Goal: Check status: Check status

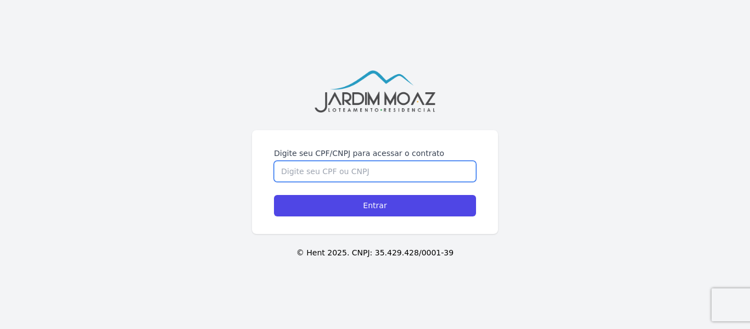
click at [363, 172] on input "Digite seu CPF/CNPJ para acessar o contrato" at bounding box center [375, 171] width 202 height 21
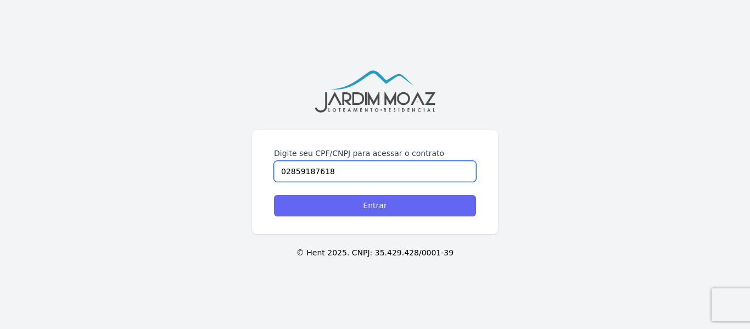
type input "02859187618"
click at [392, 203] on input "Entrar" at bounding box center [375, 205] width 202 height 21
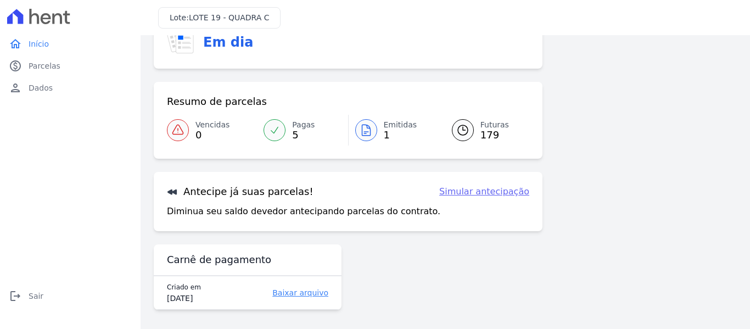
scroll to position [13, 0]
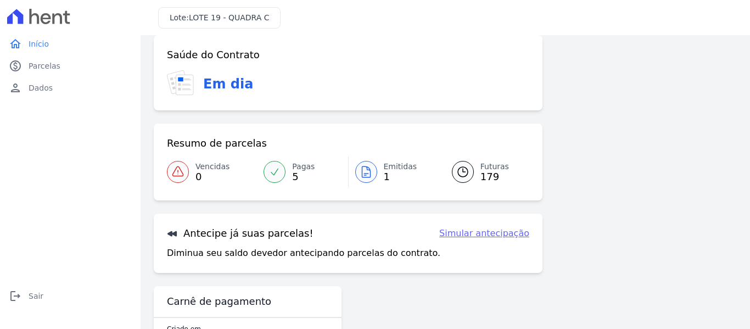
click at [491, 168] on span "Futuras" at bounding box center [494, 167] width 29 height 12
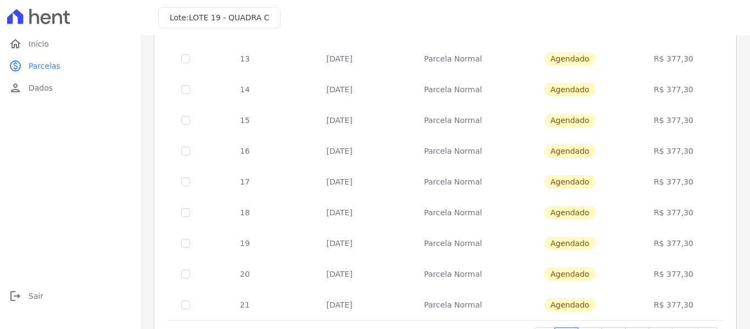
scroll to position [499, 0]
